Goal: Check status: Check status

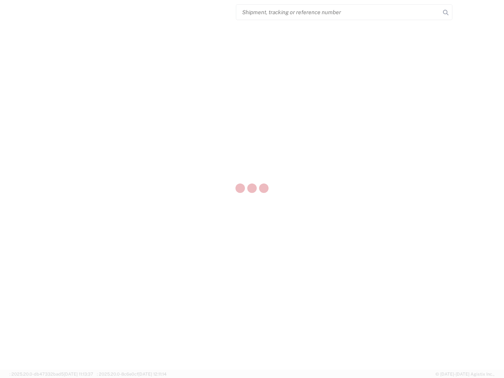
select select "US"
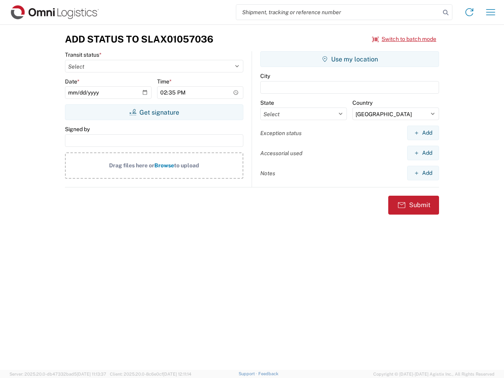
click at [338, 12] on input "search" at bounding box center [338, 12] width 204 height 15
click at [446, 13] on icon at bounding box center [446, 12] width 11 height 11
click at [470, 12] on icon at bounding box center [469, 12] width 13 height 13
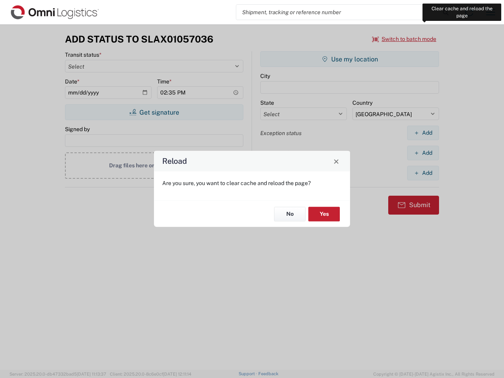
click at [491, 12] on div "Reload Are you sure, you want to clear cache and reload the page? No Yes" at bounding box center [252, 189] width 504 height 378
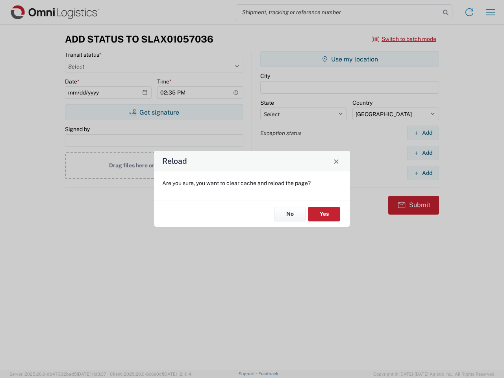
click at [405, 39] on div "Reload Are you sure, you want to clear cache and reload the page? No Yes" at bounding box center [252, 189] width 504 height 378
click at [154, 112] on div "Reload Are you sure, you want to clear cache and reload the page? No Yes" at bounding box center [252, 189] width 504 height 378
click at [350, 59] on div "Reload Are you sure, you want to clear cache and reload the page? No Yes" at bounding box center [252, 189] width 504 height 378
click at [423, 133] on div "Reload Are you sure, you want to clear cache and reload the page? No Yes" at bounding box center [252, 189] width 504 height 378
click at [423, 153] on div "Reload Are you sure, you want to clear cache and reload the page? No Yes" at bounding box center [252, 189] width 504 height 378
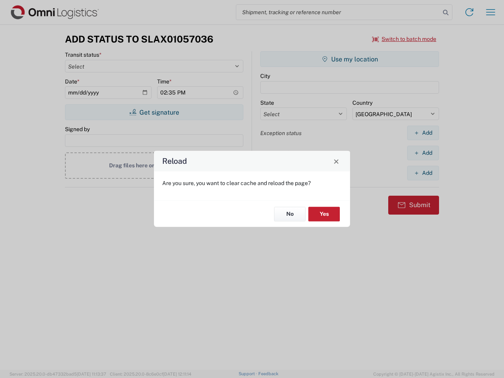
click at [423, 173] on div "Reload Are you sure, you want to clear cache and reload the page? No Yes" at bounding box center [252, 189] width 504 height 378
